Goal: Task Accomplishment & Management: Complete application form

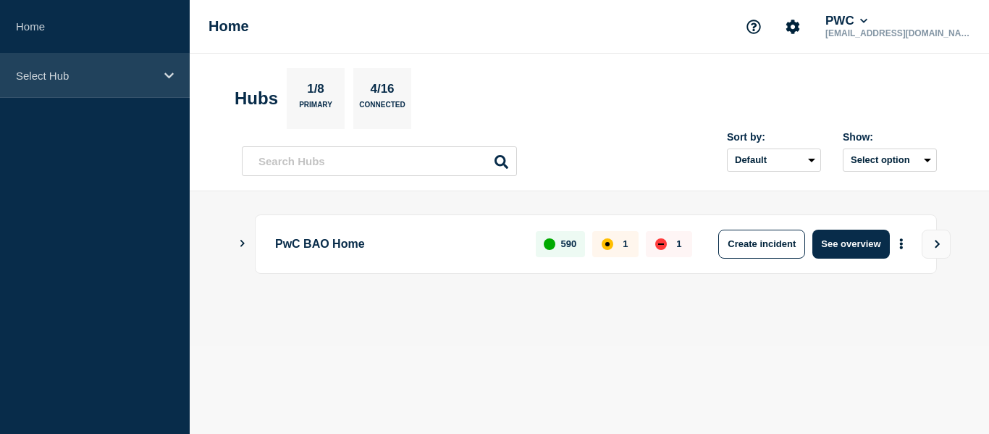
click at [29, 79] on p "Select Hub" at bounding box center [85, 75] width 139 height 12
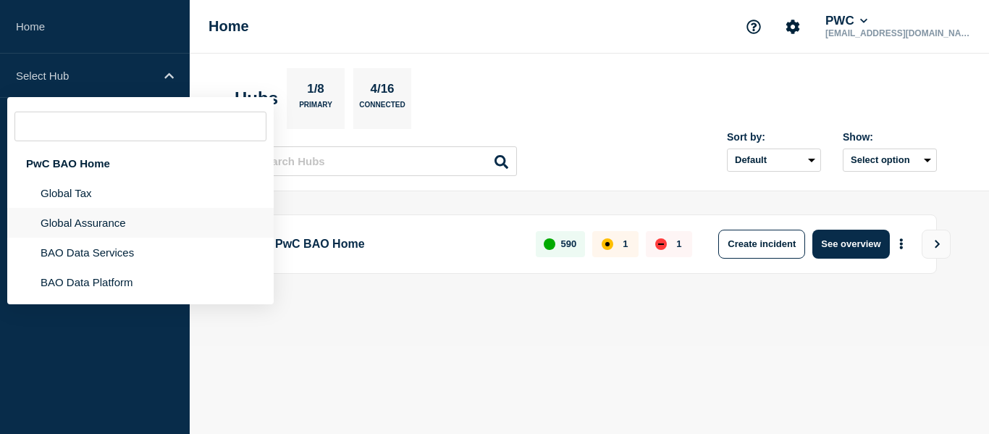
click at [65, 227] on li "Global Assurance" at bounding box center [140, 223] width 266 height 30
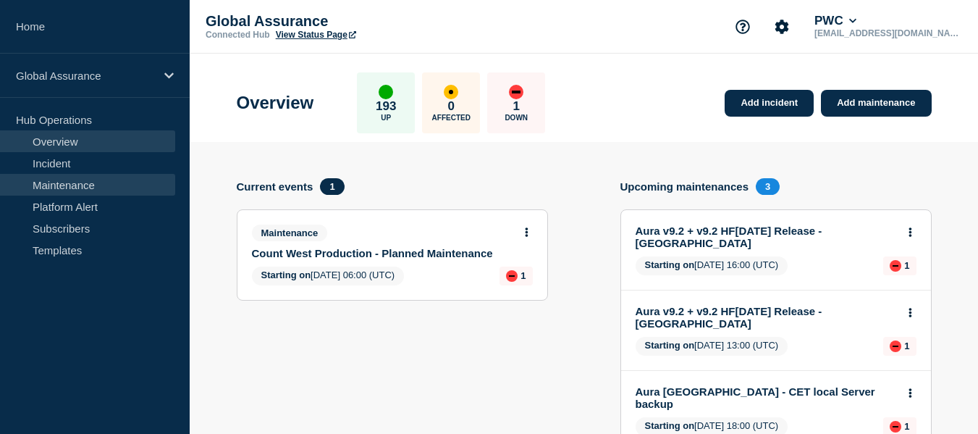
click at [54, 182] on link "Maintenance" at bounding box center [87, 185] width 175 height 22
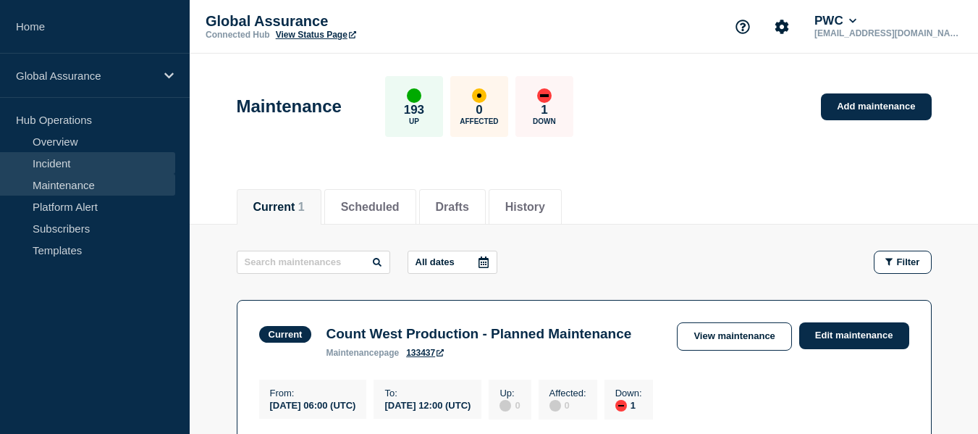
click at [56, 164] on link "Incident" at bounding box center [87, 163] width 175 height 22
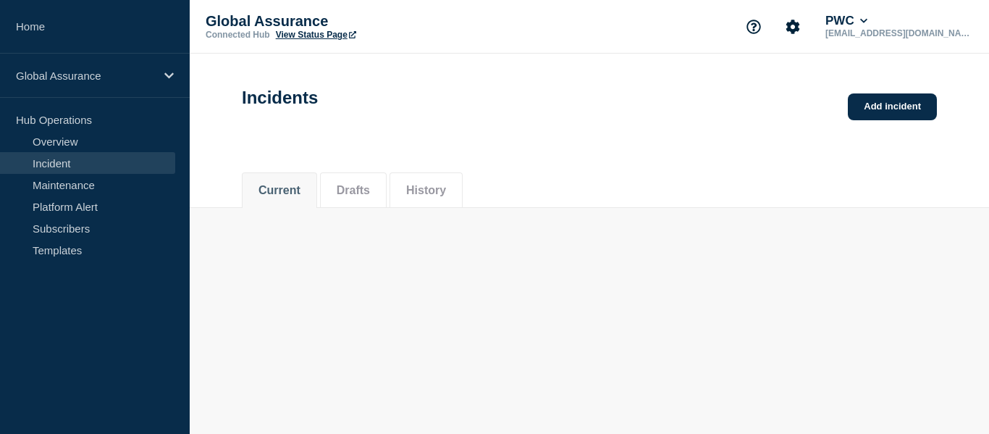
click at [56, 164] on link "Incident" at bounding box center [87, 163] width 175 height 22
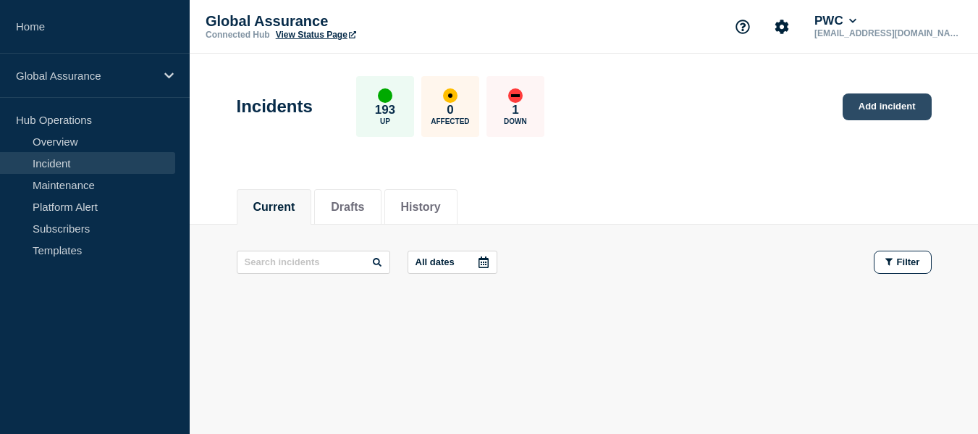
click at [909, 104] on link "Add incident" at bounding box center [887, 106] width 89 height 27
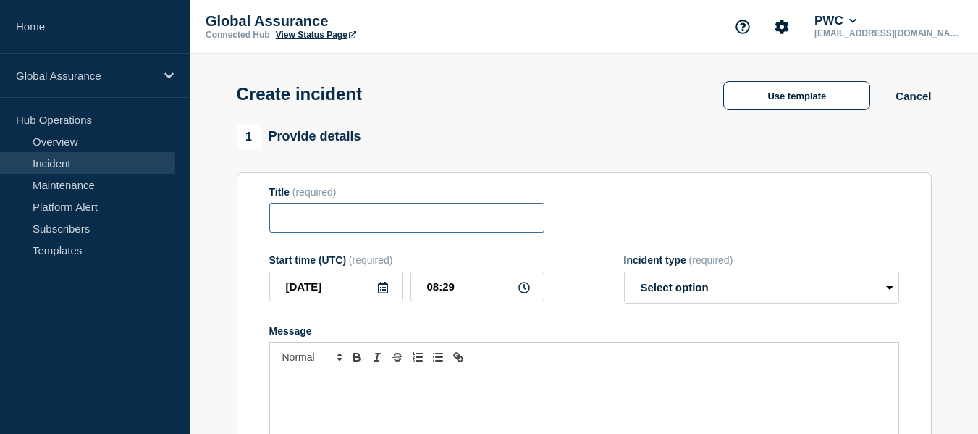
click at [329, 220] on input "Title" at bounding box center [406, 218] width 275 height 30
click at [293, 222] on input "Title" at bounding box center [406, 218] width 275 height 30
paste input "Users 'THA' profile data is not showing/reflecting in EMW"
click at [308, 222] on input "Users 'THA' profile data is not showing/reflecting in EMW" at bounding box center [406, 218] width 275 height 30
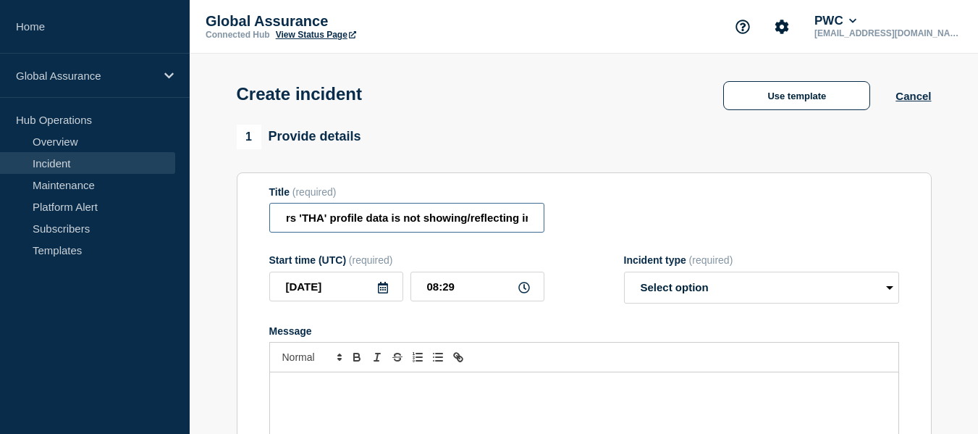
scroll to position [0, 0]
type input "Users 'THA' profile data is not showing/reflecting in EMW"
click at [589, 246] on form "Title (required) Users 'THA' profile data is not showing/reflecting in EMW Star…" at bounding box center [584, 366] width 630 height 361
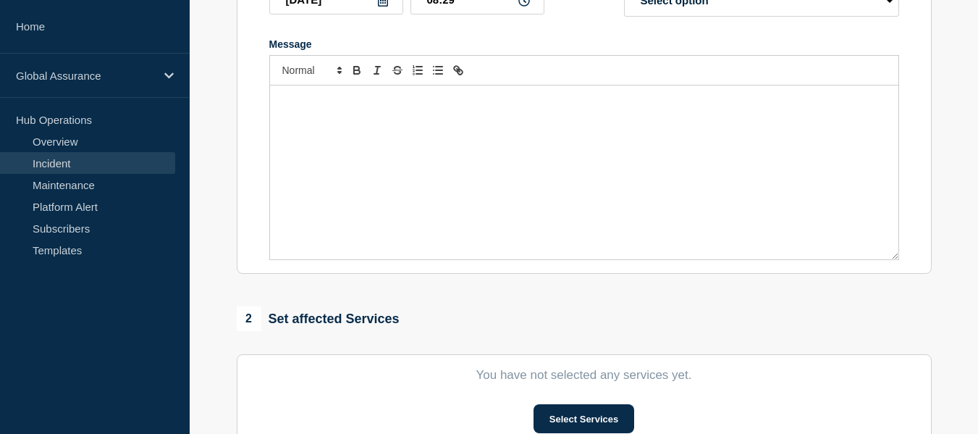
scroll to position [274, 0]
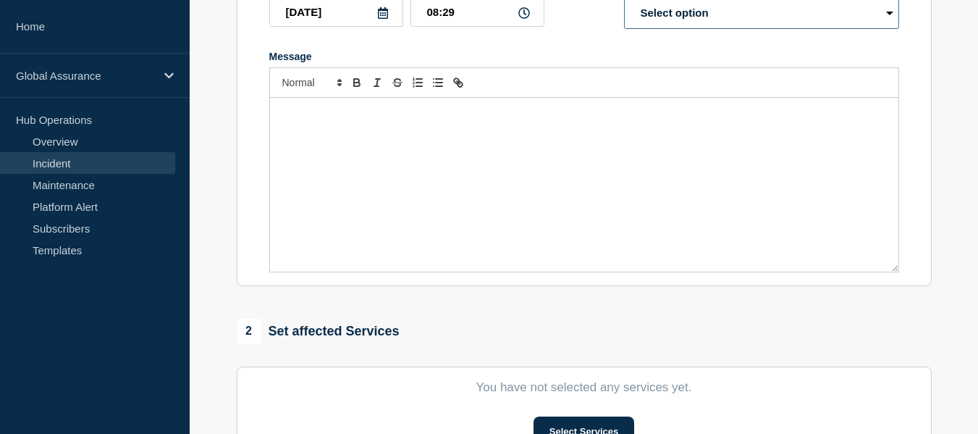
click at [805, 9] on select "Select option Investigating Identified Monitoring" at bounding box center [761, 13] width 275 height 32
select select "investigating"
click at [624, 0] on select "Select option Investigating Identified Monitoring" at bounding box center [761, 13] width 275 height 32
click at [367, 160] on div "Message" at bounding box center [584, 185] width 628 height 174
click at [347, 140] on div "Message" at bounding box center [584, 185] width 628 height 174
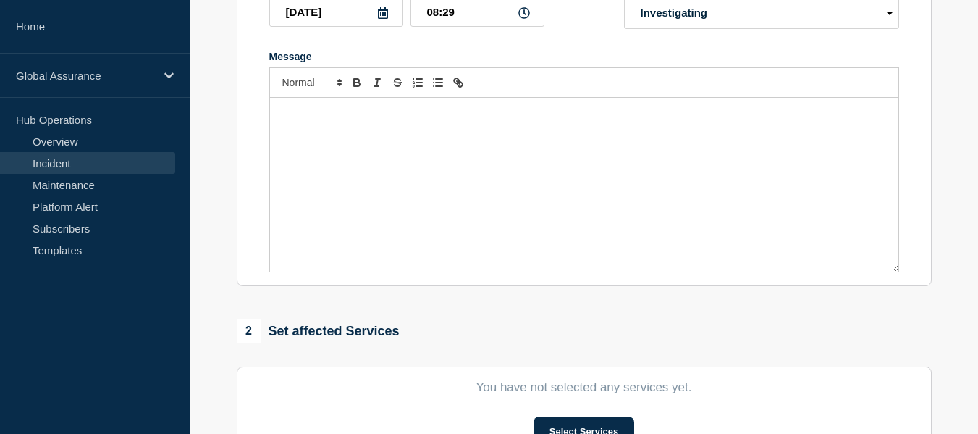
scroll to position [0, 0]
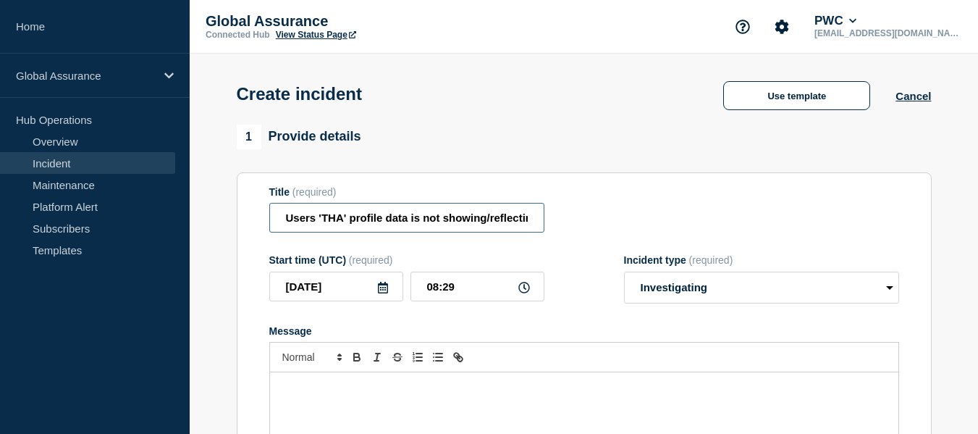
click at [396, 213] on input "Users 'THA' profile data is not showing/reflecting in EMW" at bounding box center [406, 218] width 275 height 30
click at [457, 219] on input "User profile data is not showing/reflecting in EMW" at bounding box center [406, 218] width 275 height 30
type input "User profile data is not showing/reflecting in EMW"
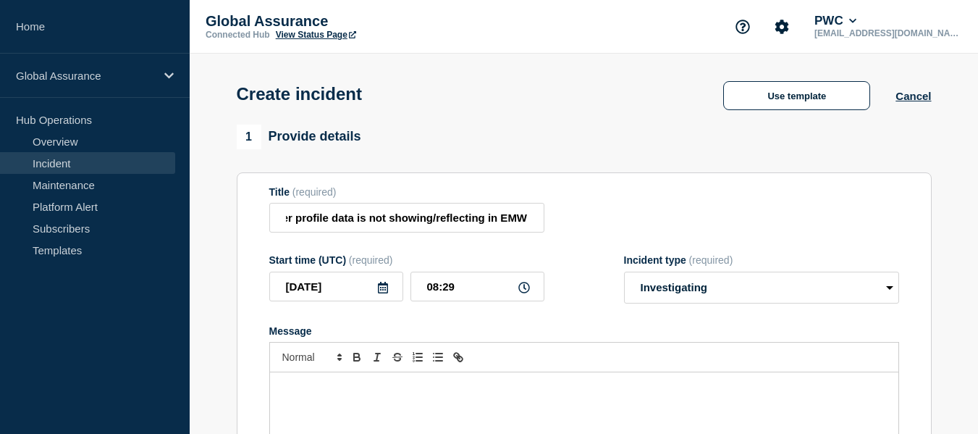
scroll to position [0, 0]
click at [756, 214] on div "Title (required) User profile data is not showing/reflecting in EMW" at bounding box center [584, 209] width 630 height 47
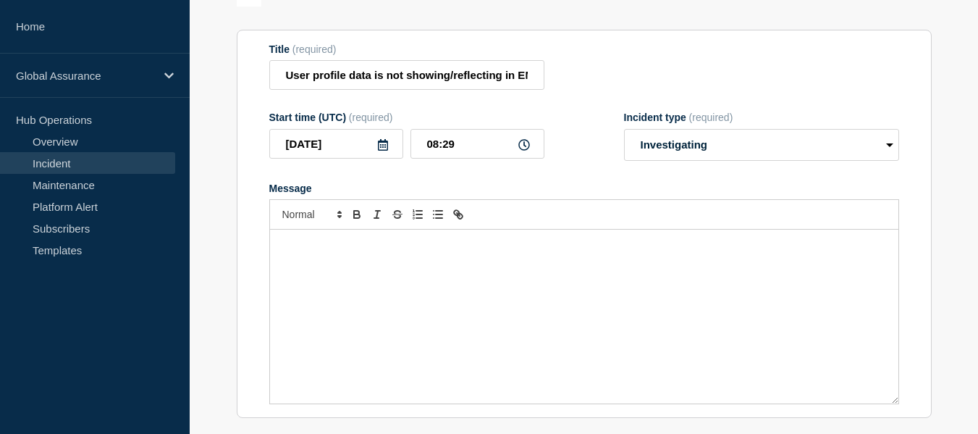
scroll to position [182, 0]
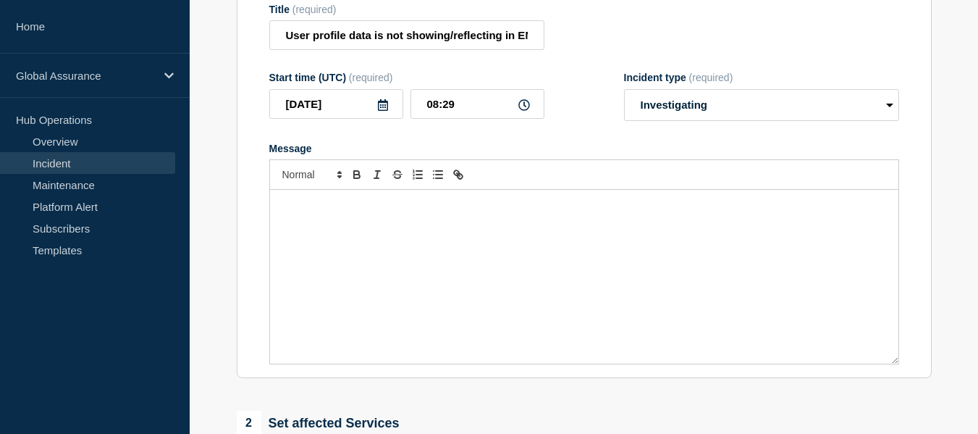
click at [473, 238] on div "Message" at bounding box center [584, 277] width 628 height 174
click at [315, 226] on div "Message" at bounding box center [584, 277] width 628 height 174
click at [299, 277] on div "Message" at bounding box center [584, 277] width 628 height 174
click at [599, 199] on div "Message" at bounding box center [584, 277] width 628 height 174
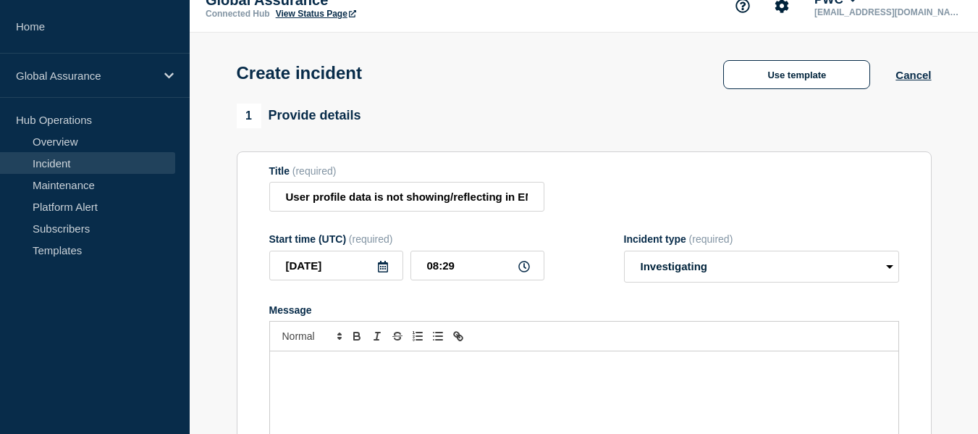
scroll to position [0, 0]
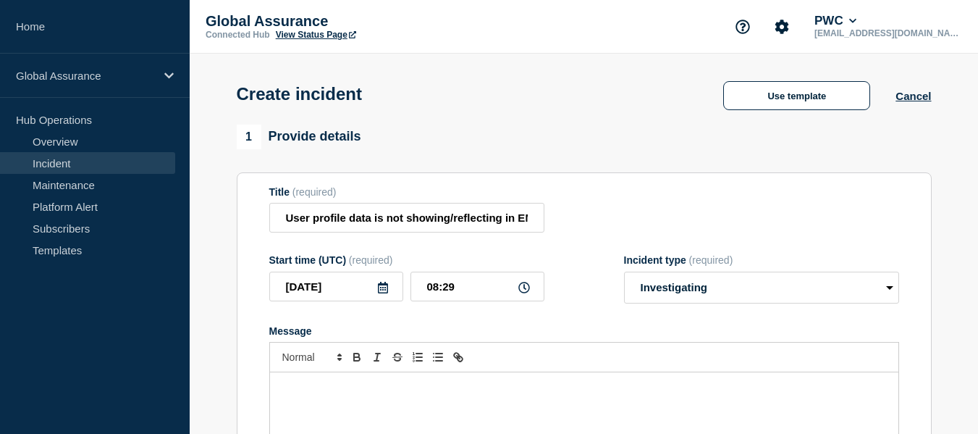
click at [712, 92] on div "Use template" at bounding box center [797, 95] width 198 height 29
click at [662, 124] on div "Create incident Use template Cancel" at bounding box center [584, 89] width 728 height 71
